Goal: Task Accomplishment & Management: Manage account settings

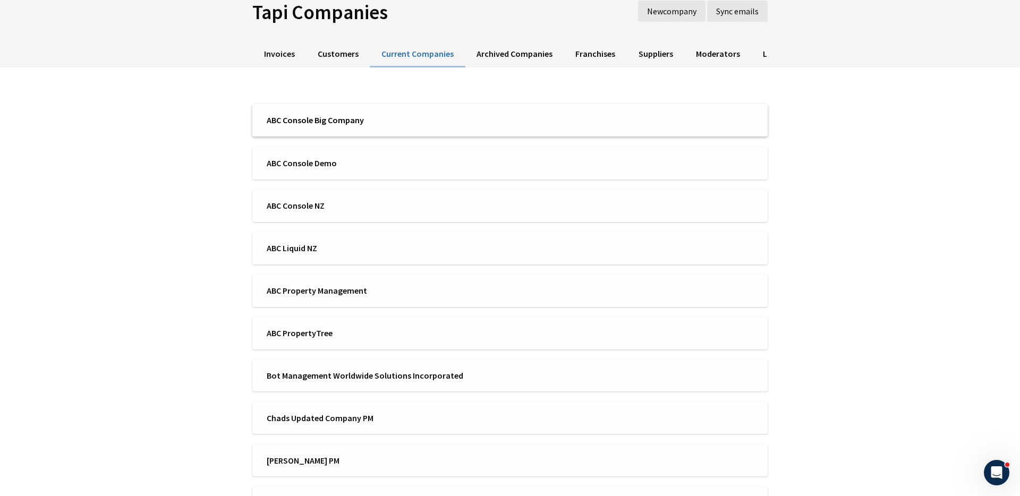
click at [405, 112] on li "ABC Console Big Company" at bounding box center [509, 120] width 515 height 32
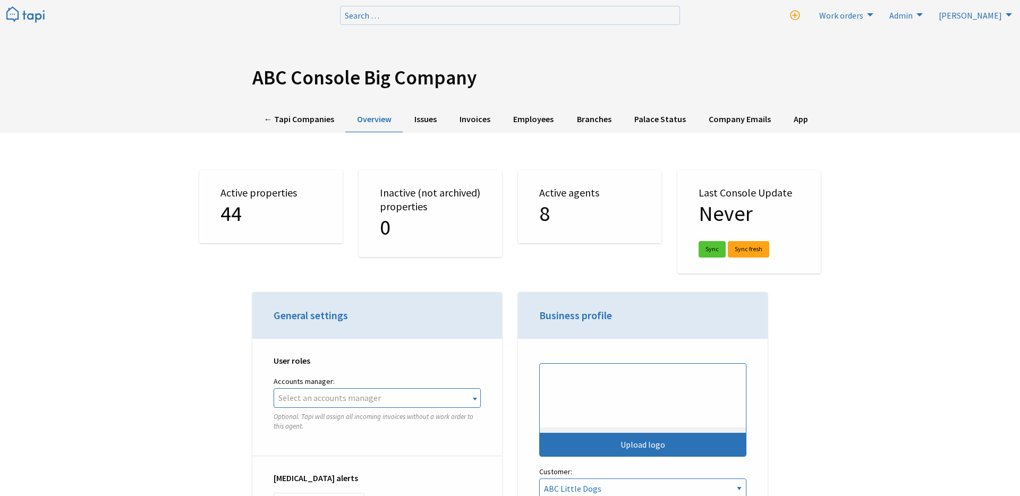
select select "TAPI"
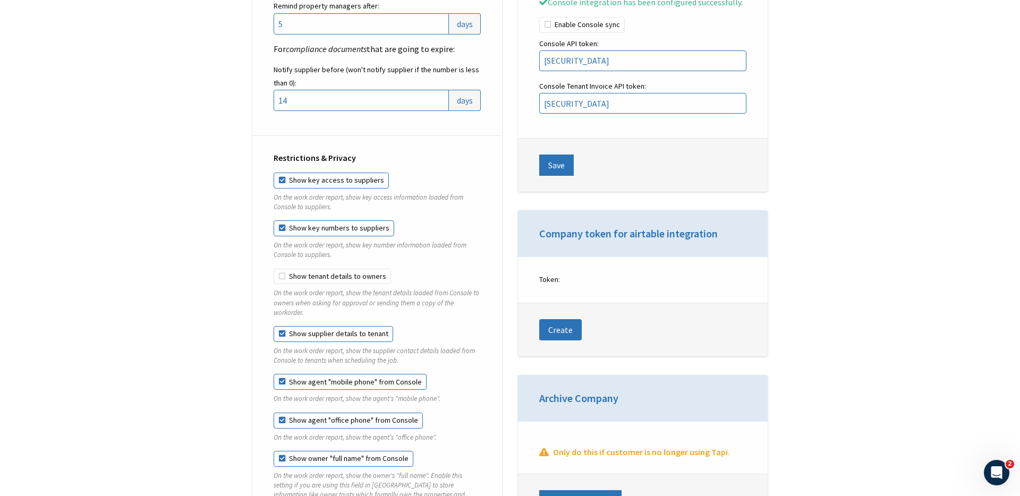
scroll to position [1490, 0]
click at [554, 110] on input "eyJhbGciOiJSUzI1NiJ9.eyJhcGlfa2V5IjoiNzA4YmM0N2UtMzMxNi00YjQzLWJlZmYtZjQ0YWE1Yz…" at bounding box center [642, 102] width 207 height 21
click at [598, 70] on input "eyJhbGciOiJSUzI1NiJ9.eyJhcGlfa2V5IjoiZWI3N2RiMWYtNjQyMi00MDA3LWJhZjItZjY5YTU2OW…" at bounding box center [642, 59] width 207 height 21
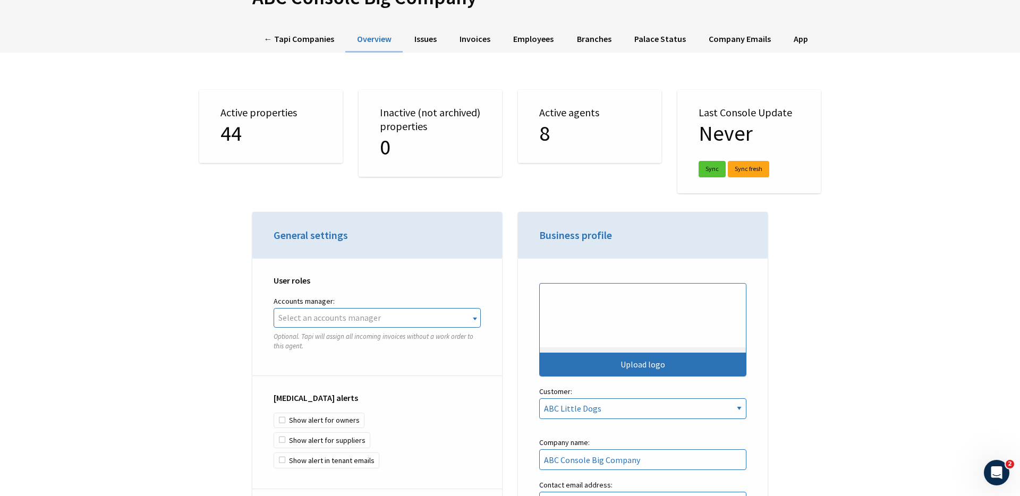
scroll to position [0, 0]
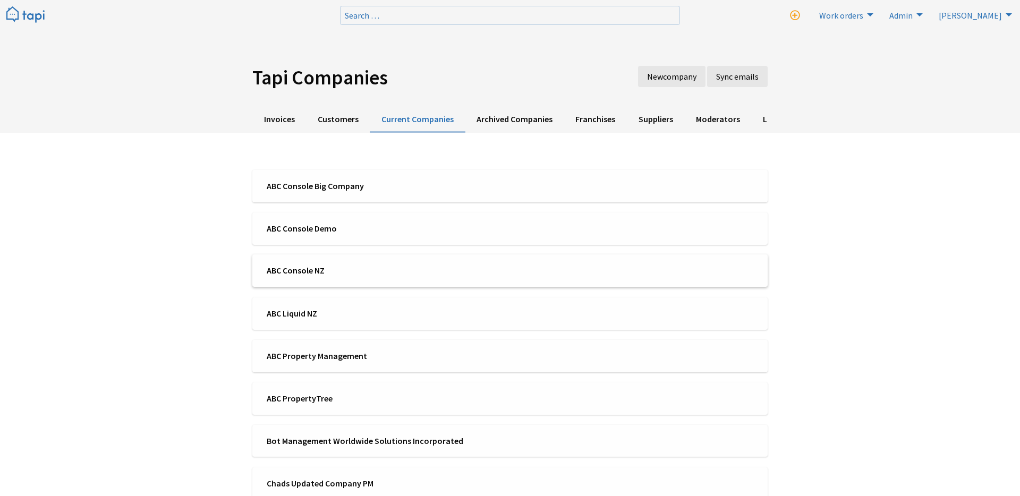
scroll to position [65, 0]
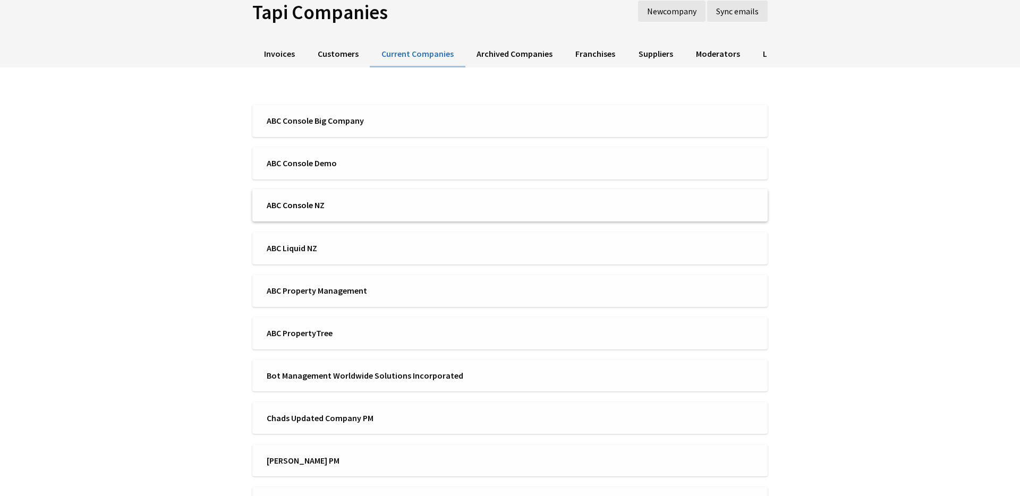
click at [321, 203] on span "ABC Console NZ" at bounding box center [385, 205] width 236 height 12
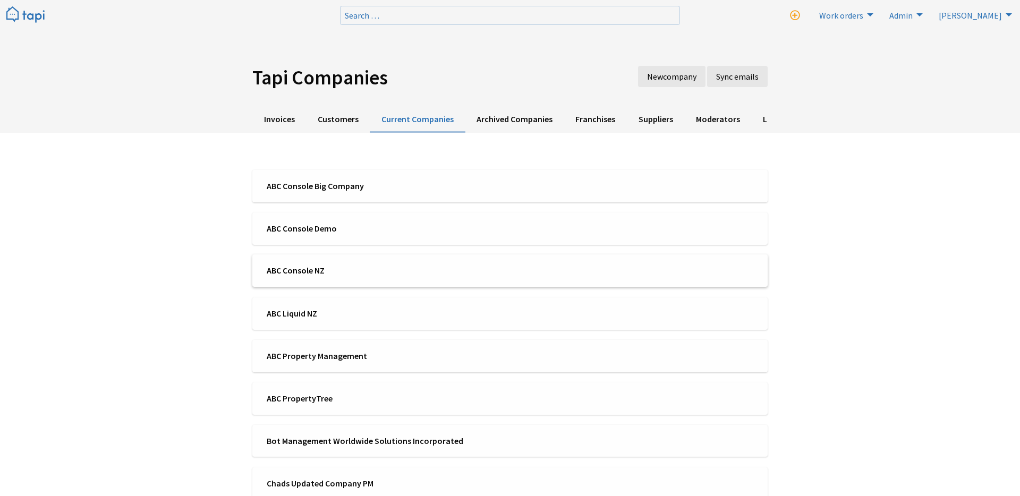
click at [335, 275] on span "ABC Console NZ" at bounding box center [385, 271] width 236 height 12
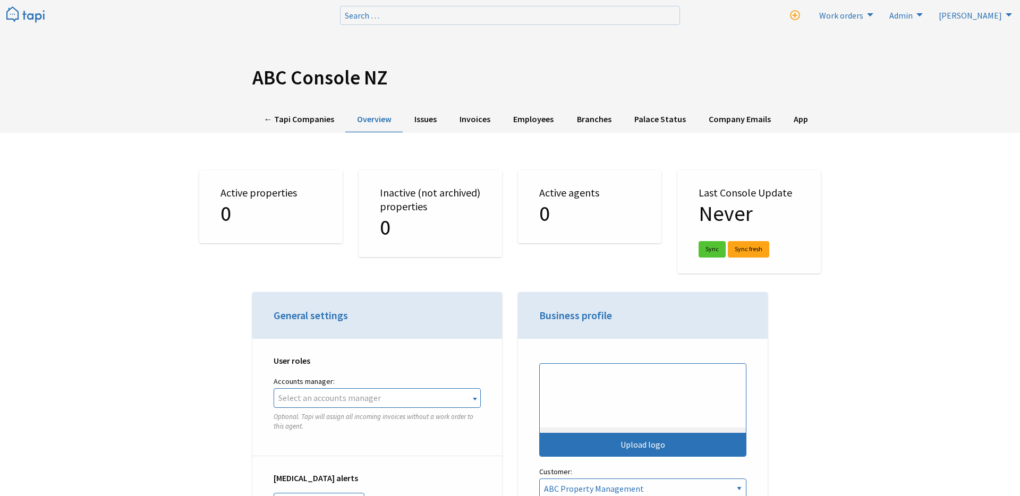
select select "TAPI"
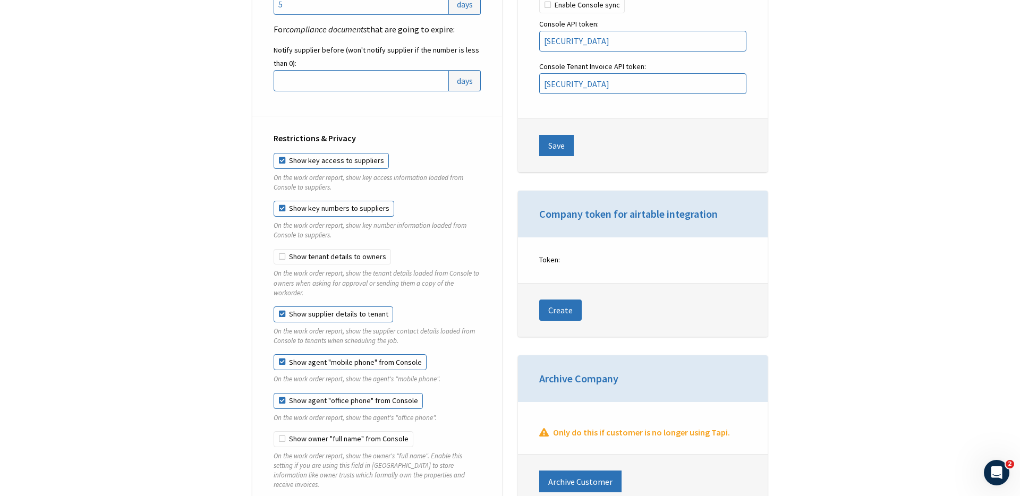
scroll to position [1496, 0]
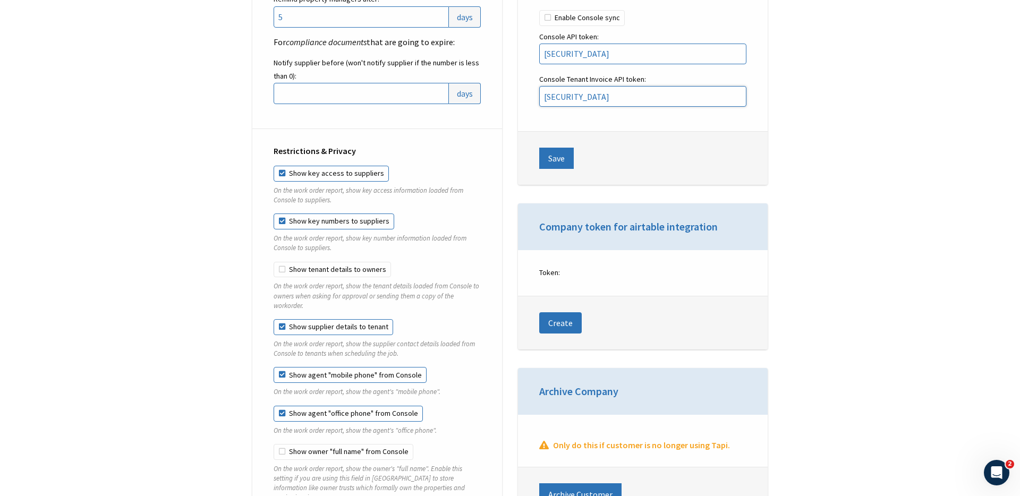
click at [735, 107] on input "eyJhbGciOiJSUzI1NiJ9.eyJhcGlfa2V5IjoiMDk4NTAyNTUtZmEzZC00YWYzLWJmNzgtMGJlYzUxY2…" at bounding box center [642, 96] width 207 height 21
click at [598, 63] on input "eyJhbGciOiJSUzI1NiJ9.eyJhcGlfa2V5IjoiNDE2ZmEwYzUtZGM2MS0zN2FhLWJlZWUtZGI2NGNlYz…" at bounding box center [642, 54] width 207 height 21
